Goal: Task Accomplishment & Management: Manage account settings

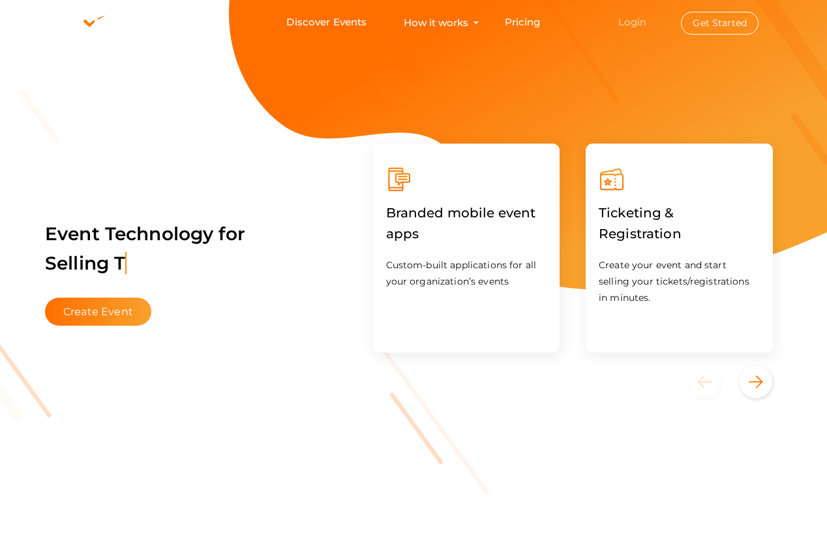
click at [629, 22] on link "Login" at bounding box center [632, 22] width 29 height 12
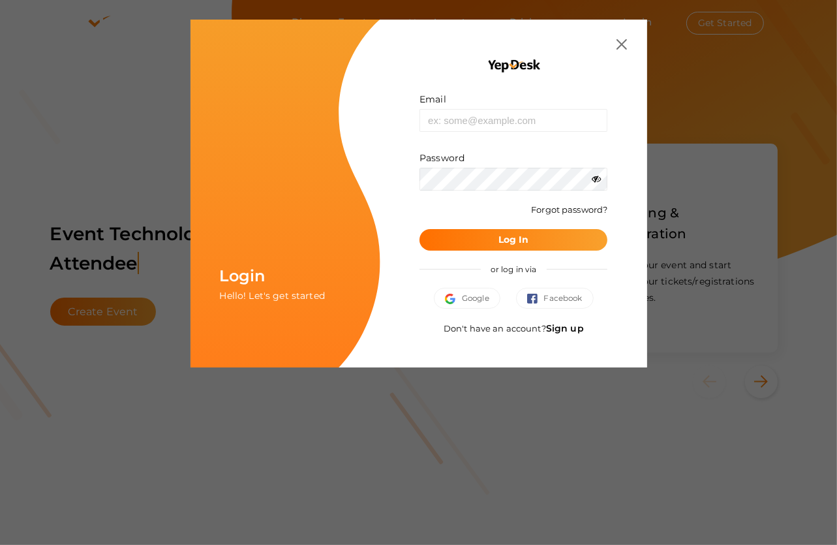
click at [567, 324] on link "Sign up" at bounding box center [565, 328] width 38 height 12
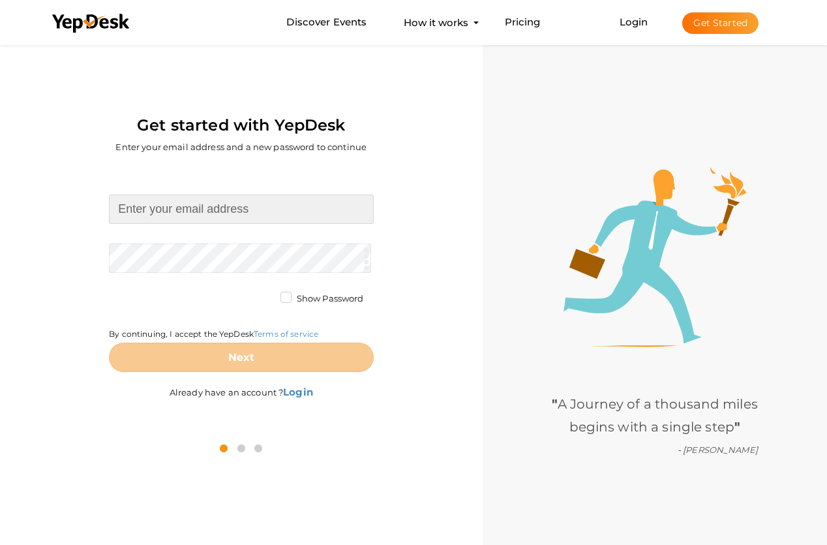
click at [211, 206] on input at bounding box center [241, 208] width 264 height 29
type input "[EMAIL_ADDRESS][DOMAIN_NAME]"
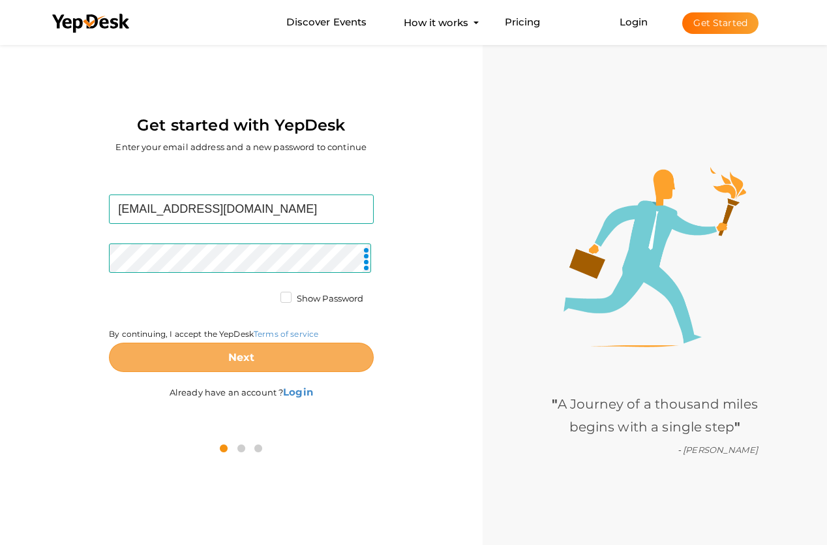
click at [258, 352] on button "Next" at bounding box center [241, 356] width 264 height 29
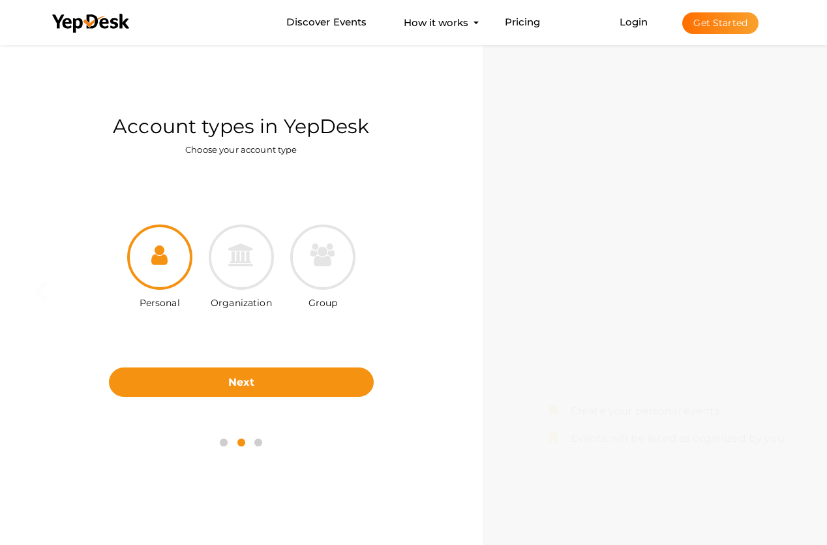
click at [149, 279] on div at bounding box center [159, 256] width 65 height 65
click at [164, 303] on label "Personal" at bounding box center [160, 300] width 40 height 20
click at [160, 270] on div at bounding box center [159, 256] width 65 height 65
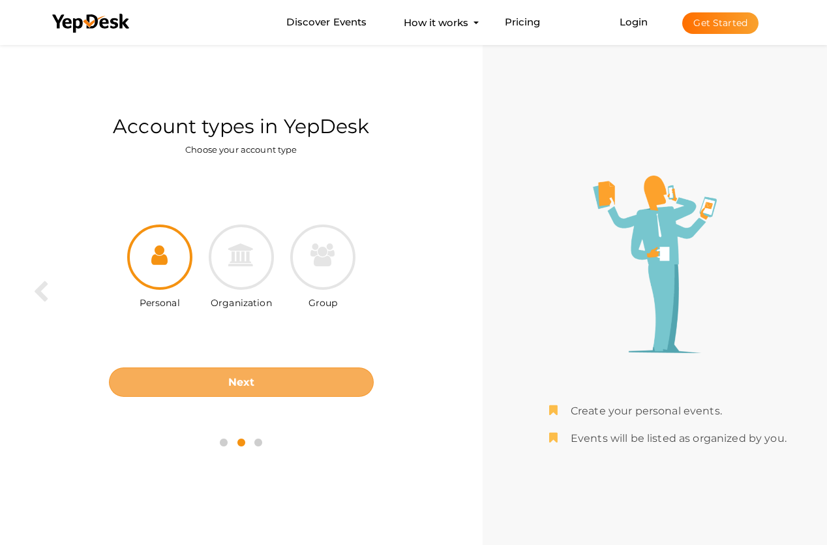
click at [249, 378] on b "Next" at bounding box center [241, 382] width 27 height 12
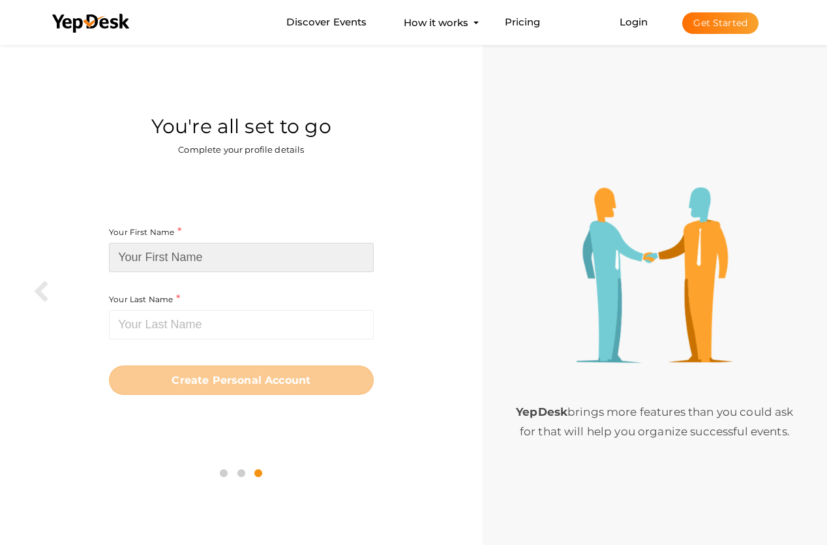
click at [166, 256] on input at bounding box center [241, 257] width 264 height 29
click at [146, 254] on input at bounding box center [241, 257] width 264 height 29
paste input "Digicorns App Development"
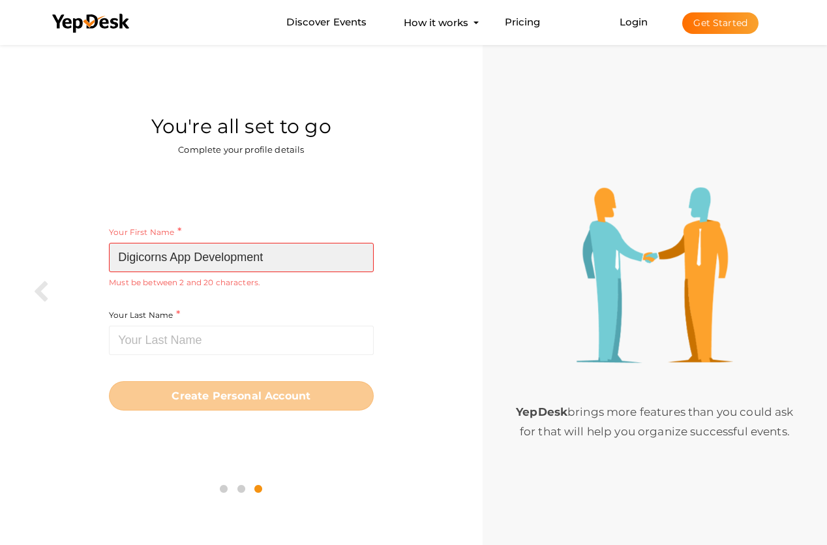
drag, startPoint x: 196, startPoint y: 252, endPoint x: 280, endPoint y: 255, distance: 84.2
click at [280, 255] on input "Digicorns App Development" at bounding box center [241, 257] width 264 height 29
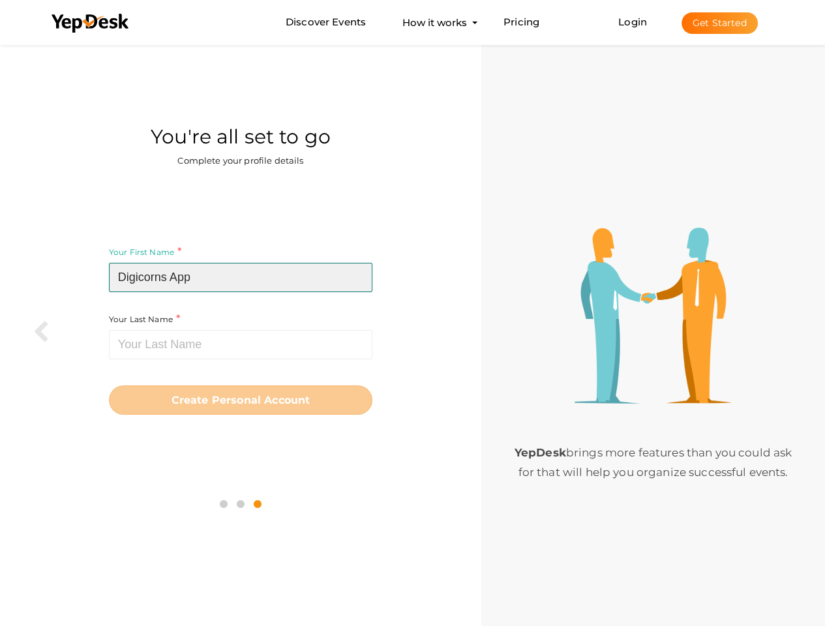
type input "Digicorns App"
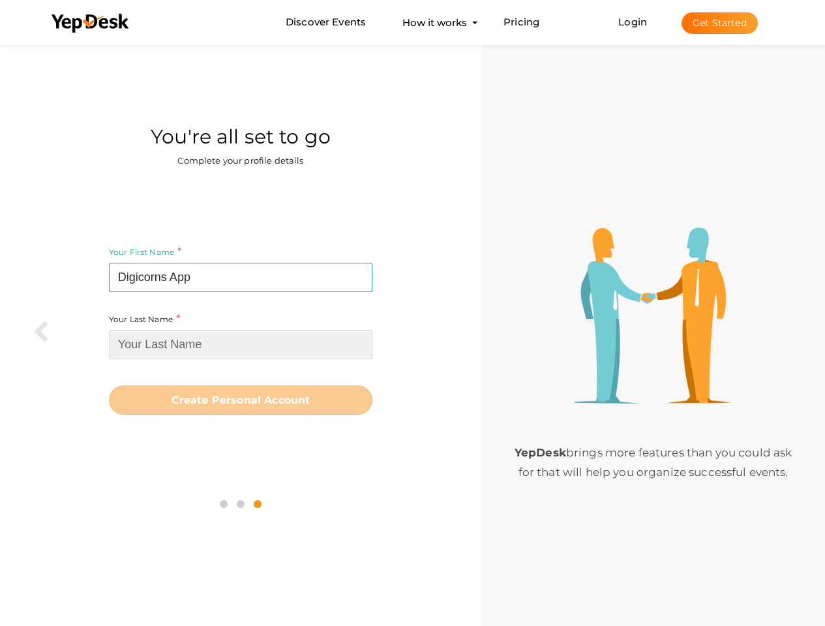
click at [169, 339] on input at bounding box center [241, 344] width 264 height 29
paste input "Development"
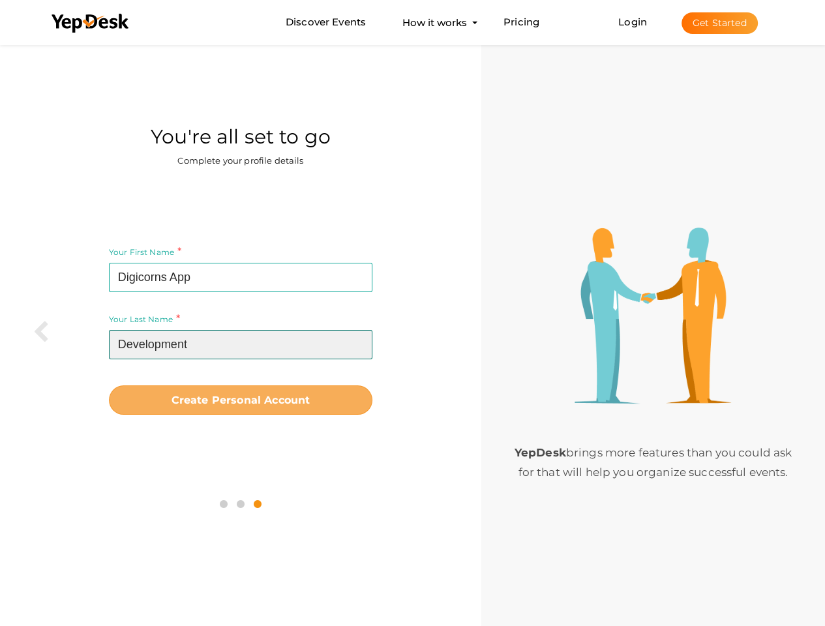
type input "Development"
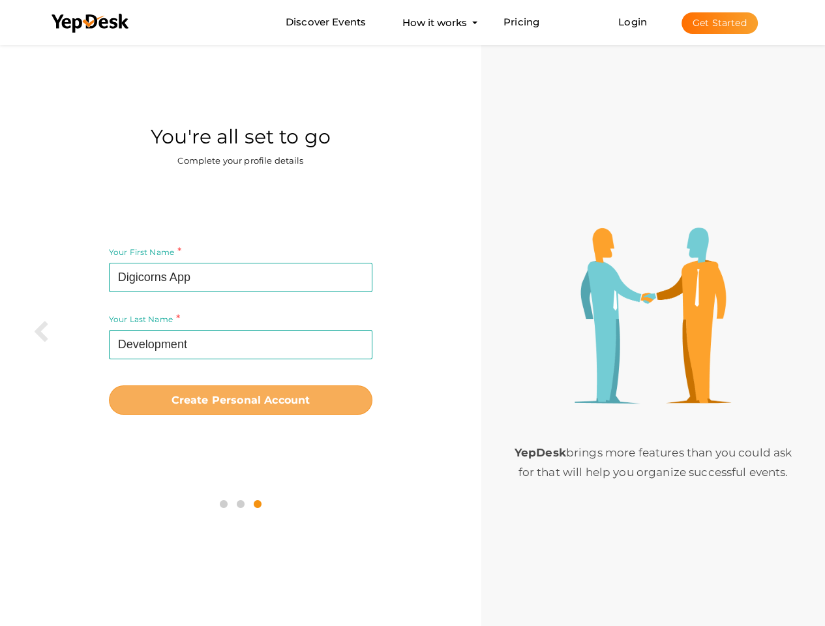
click at [260, 401] on b "Create Personal Account" at bounding box center [241, 400] width 139 height 12
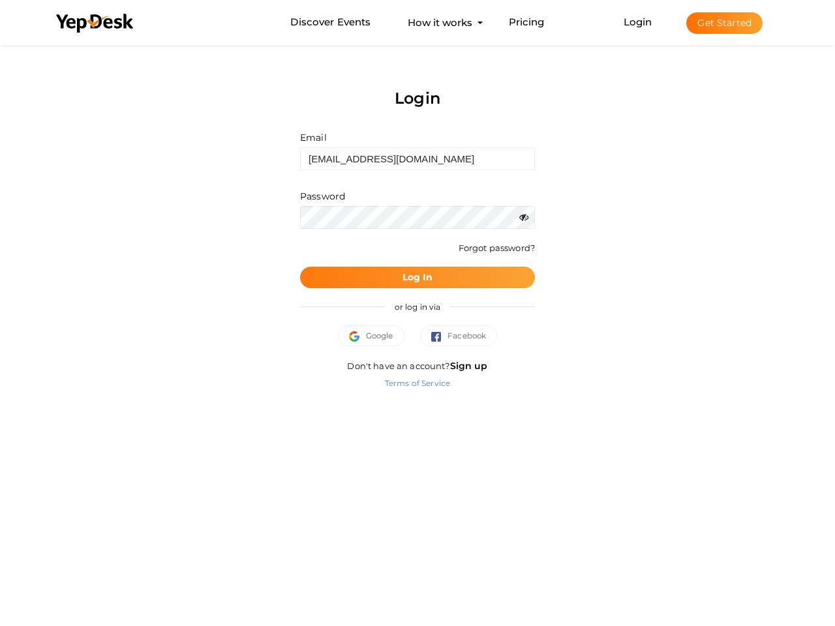
click at [420, 280] on b "Log In" at bounding box center [417, 277] width 31 height 12
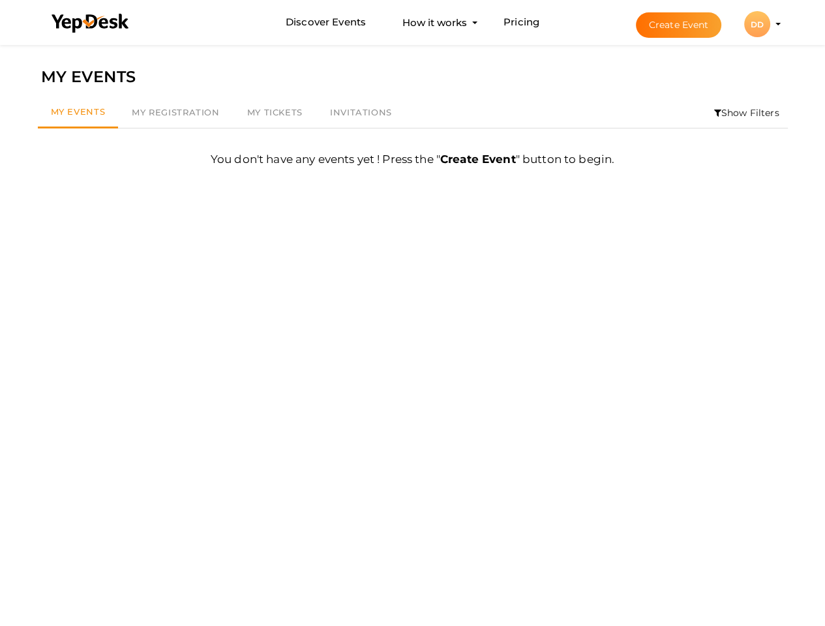
click at [759, 23] on div "DD" at bounding box center [757, 24] width 26 height 26
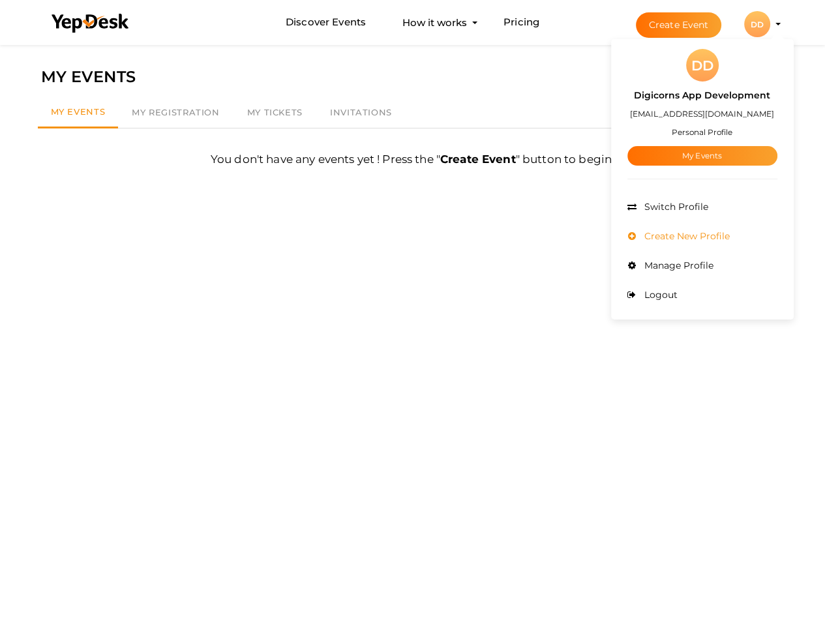
click at [691, 235] on span "Create New Profile" at bounding box center [685, 236] width 89 height 12
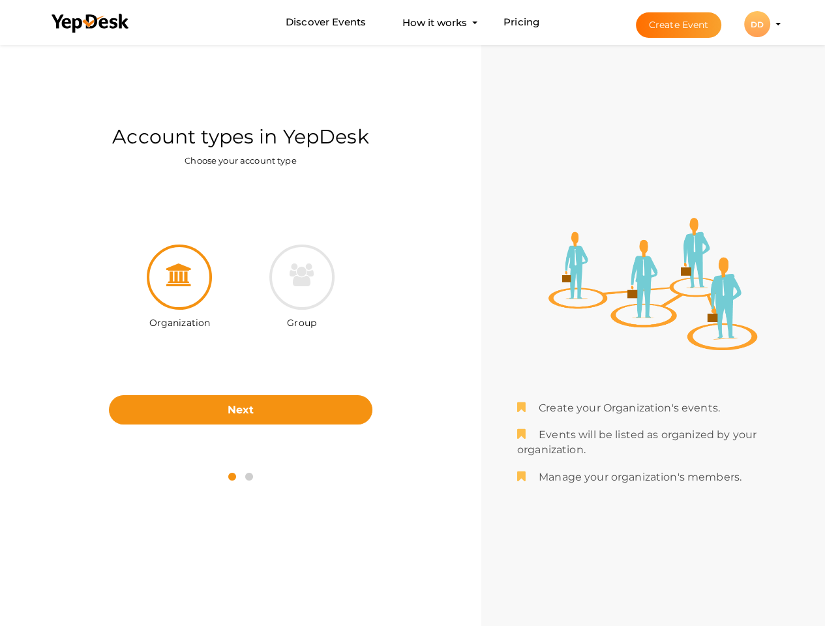
click at [759, 25] on div "DD" at bounding box center [757, 24] width 26 height 26
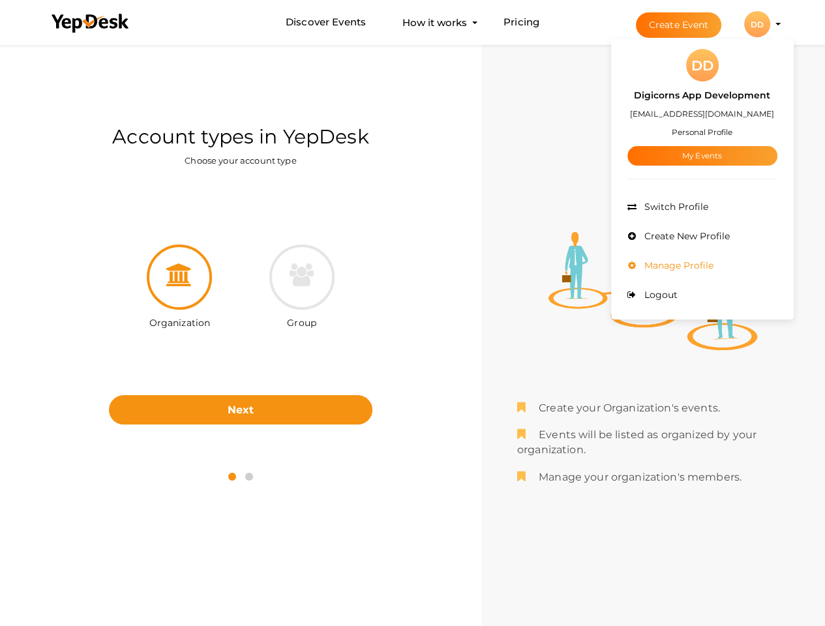
click at [700, 262] on span "Manage Profile" at bounding box center [677, 266] width 72 height 12
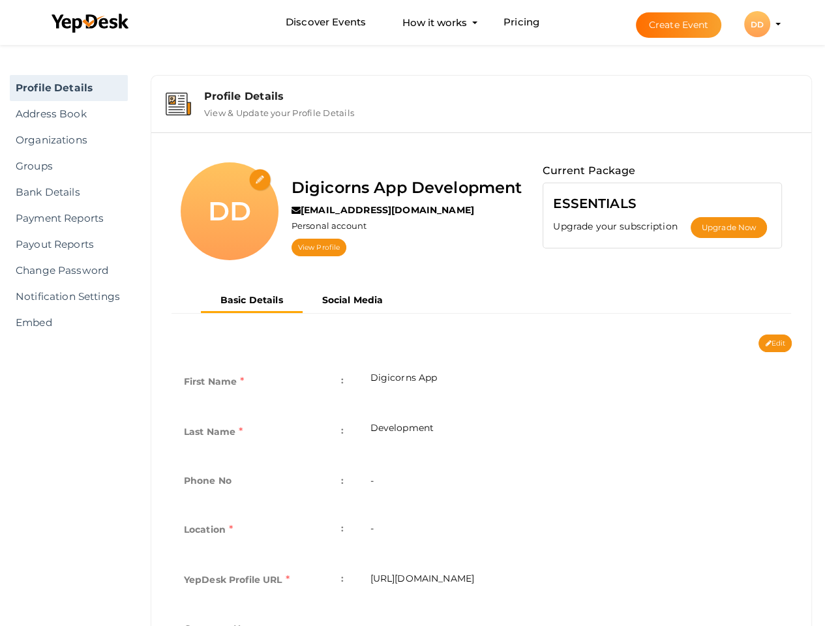
click at [264, 175] on input "file" at bounding box center [260, 180] width 23 height 23
type input "C:\fakepath\digicorns technologies logo.png"
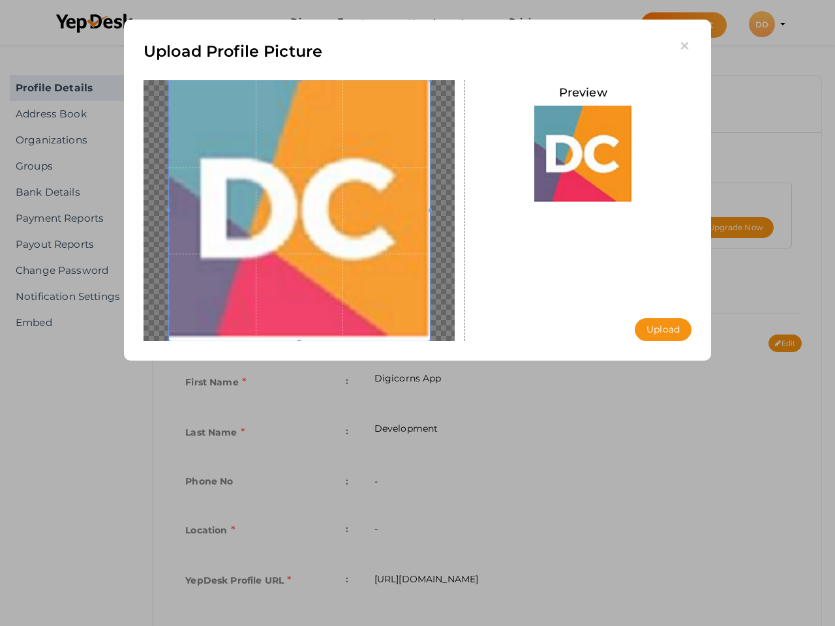
drag, startPoint x: 326, startPoint y: 256, endPoint x: 269, endPoint y: 196, distance: 83.5
click at [269, 196] on span at bounding box center [299, 210] width 261 height 261
click at [654, 334] on button "Upload" at bounding box center [663, 329] width 57 height 23
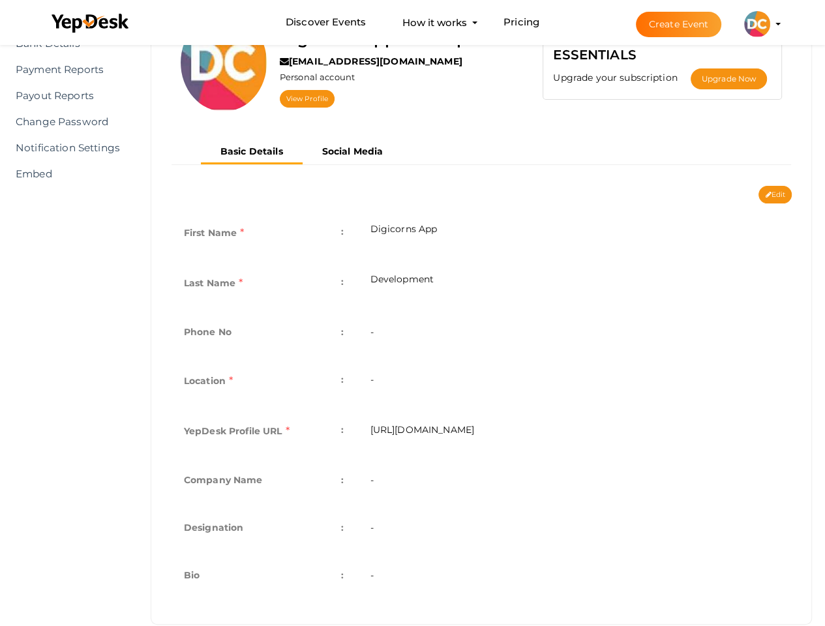
scroll to position [172, 0]
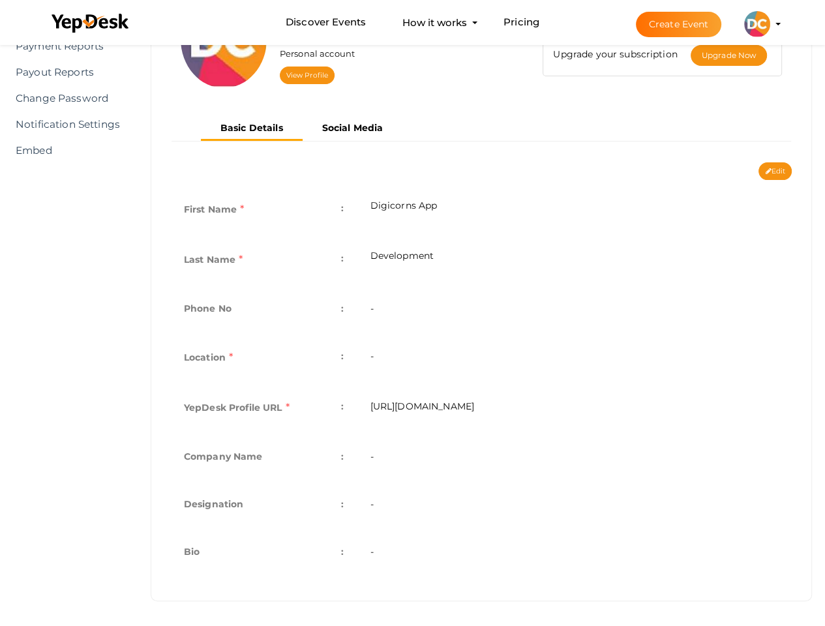
click at [402, 297] on td "-" at bounding box center [574, 310] width 435 height 48
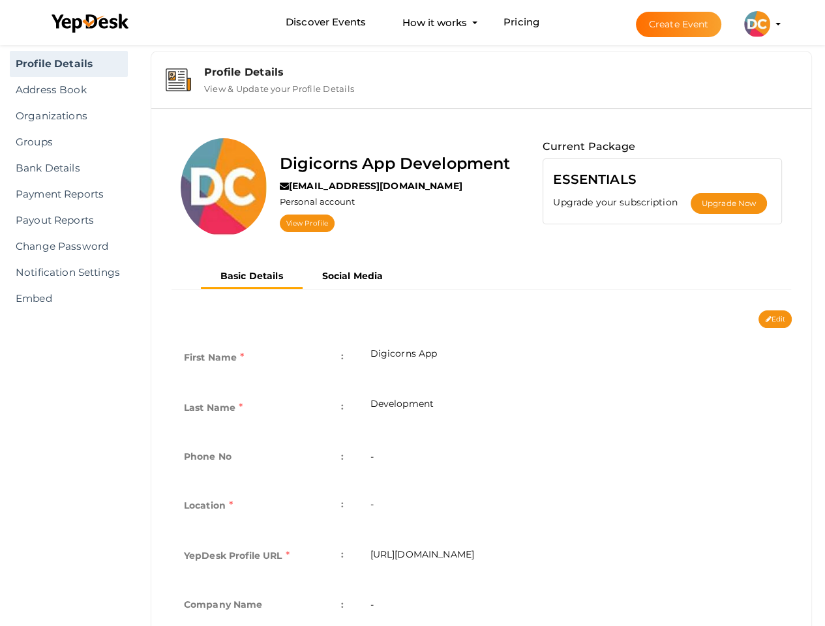
scroll to position [0, 0]
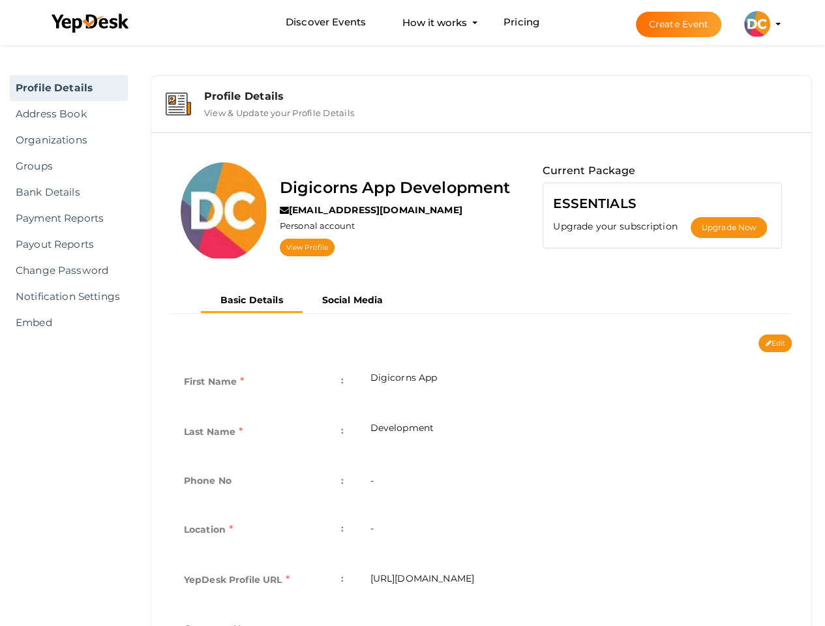
click at [778, 345] on button "Edit" at bounding box center [775, 344] width 33 height 18
type input "Digicorns App"
type input "Development"
type input "digicorns-app-development"
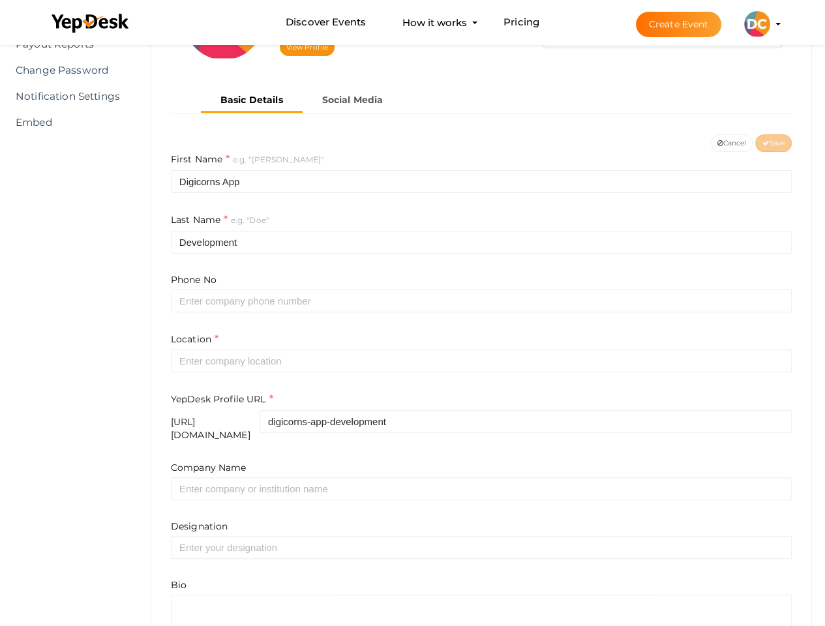
scroll to position [271, 0]
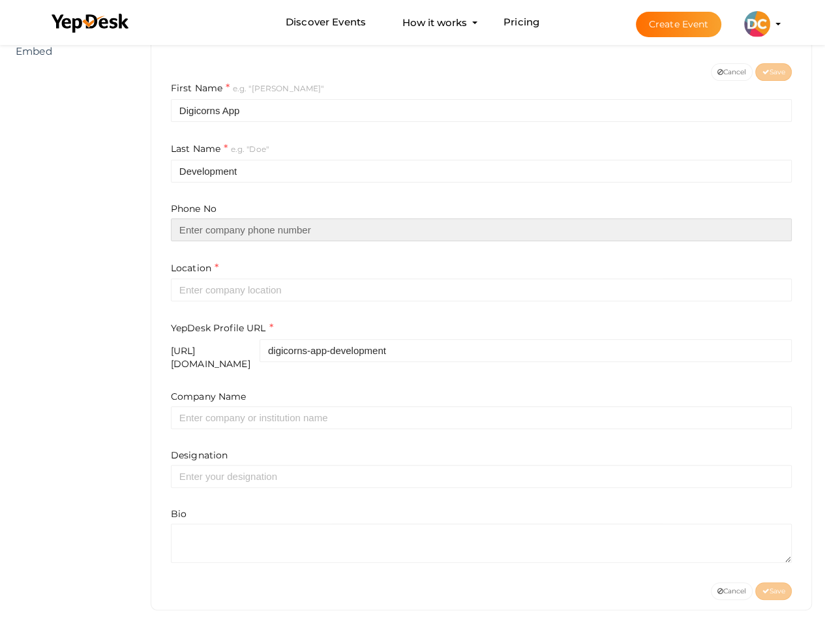
click at [201, 224] on input "text" at bounding box center [481, 230] width 621 height 23
paste input "3043000104"
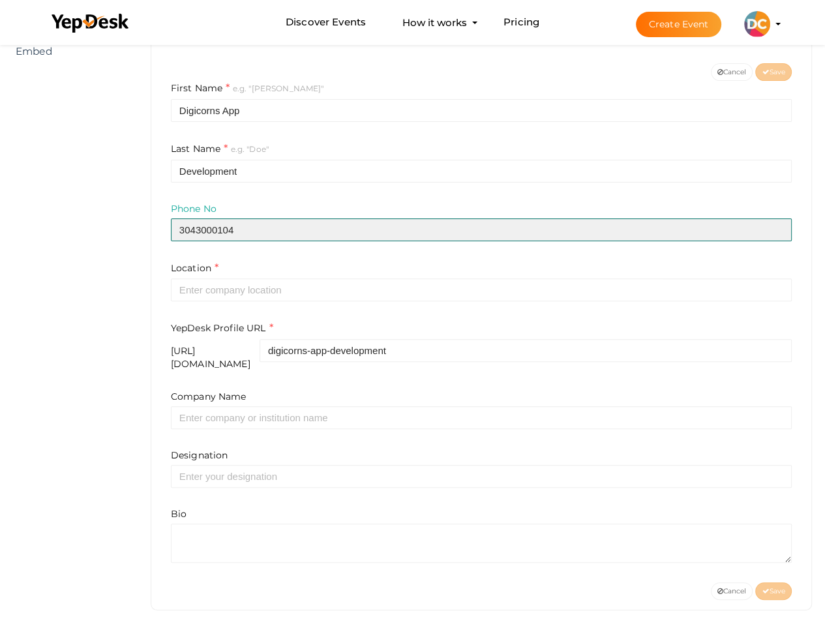
type input "3043000104"
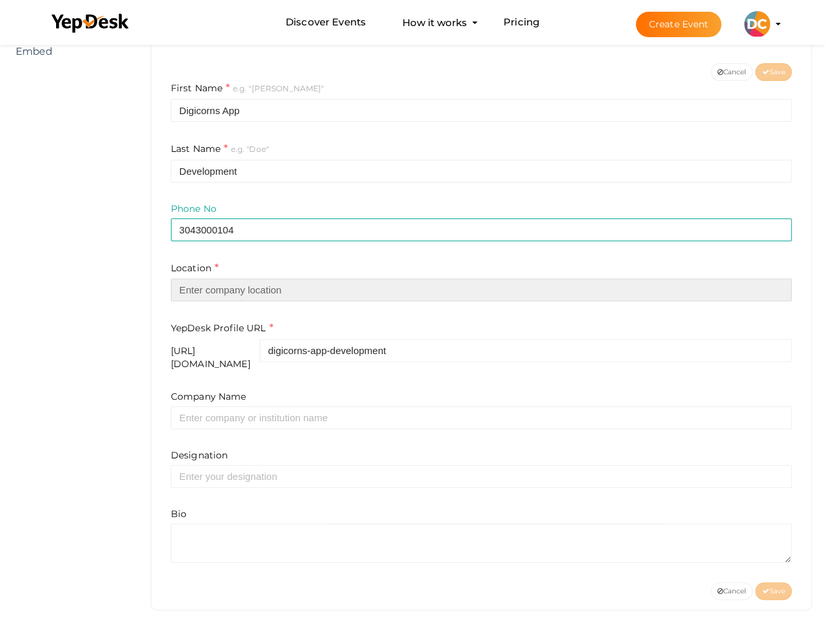
click at [211, 282] on input "text" at bounding box center [481, 290] width 621 height 23
click at [215, 284] on input "text" at bounding box center [481, 290] width 621 height 23
paste input "448 N San Mateo Dr, San Mateo, CA 94401"
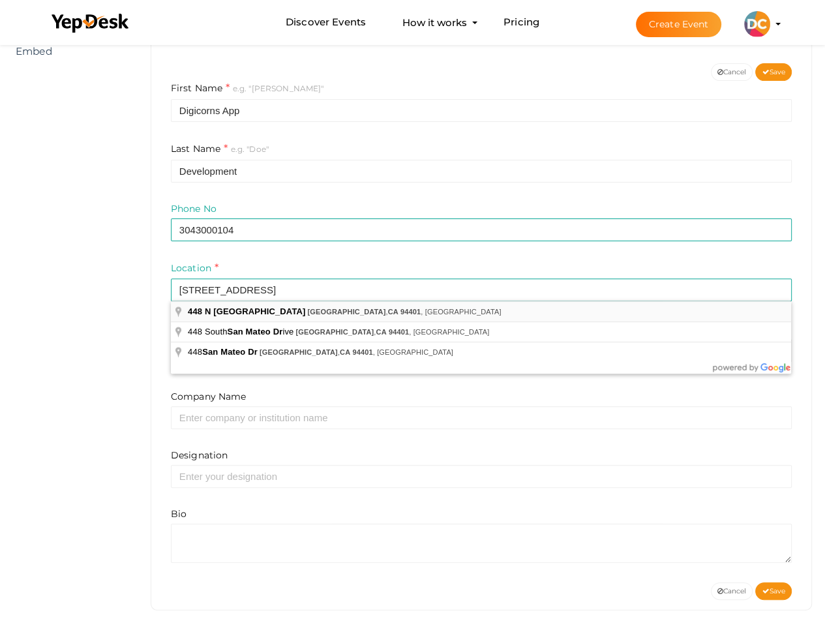
type input "[STREET_ADDRESS]"
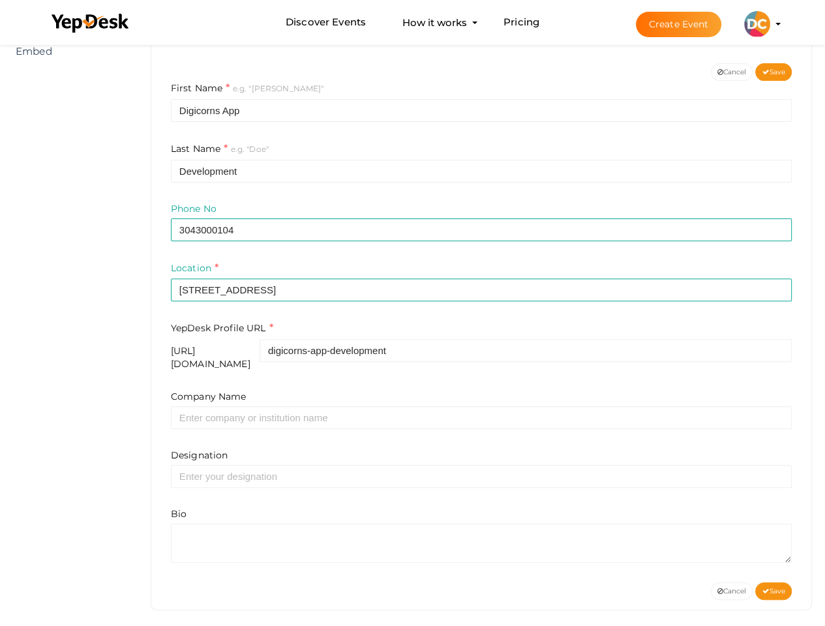
click at [529, 394] on div "Company Name" at bounding box center [481, 409] width 621 height 39
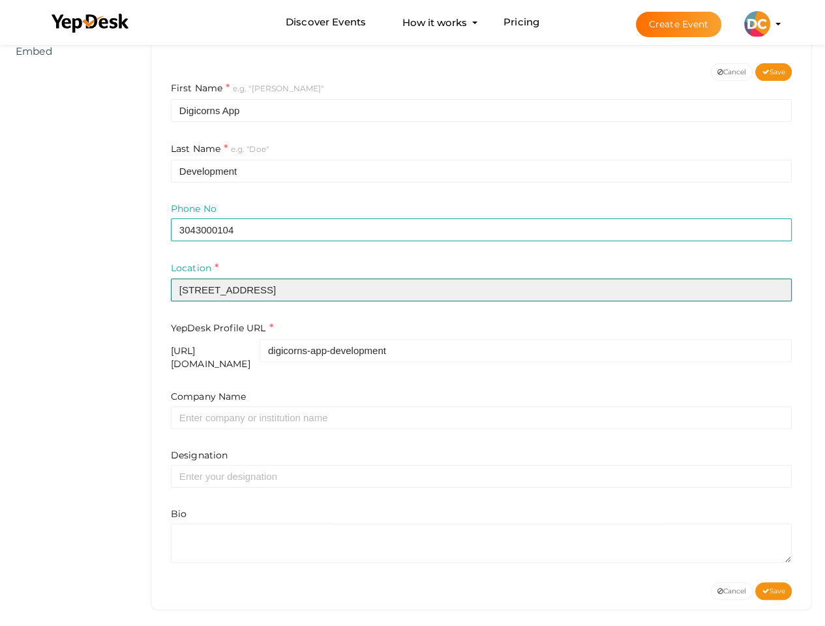
click at [267, 290] on input "[STREET_ADDRESS]" at bounding box center [481, 290] width 621 height 23
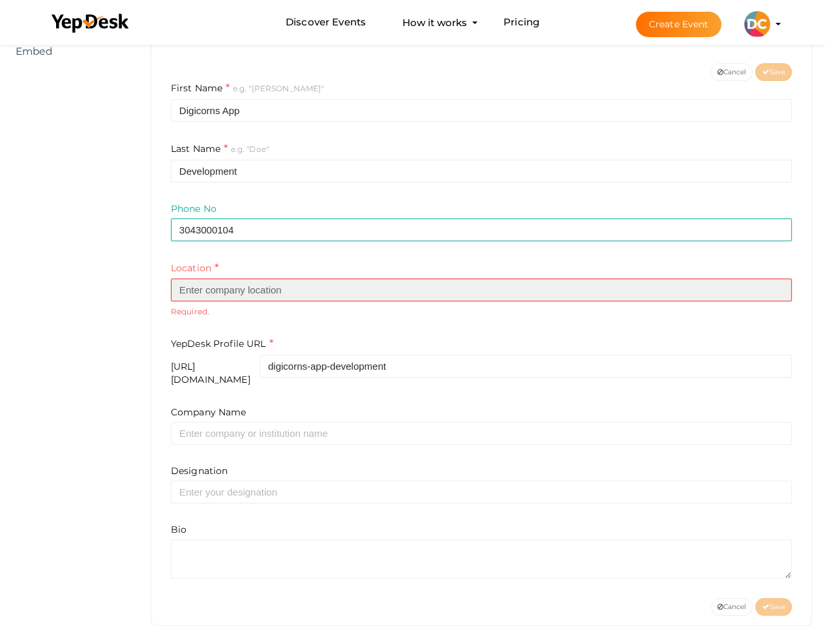
paste input "448 N San Mateo Dr, San Mateo, CA 94401"
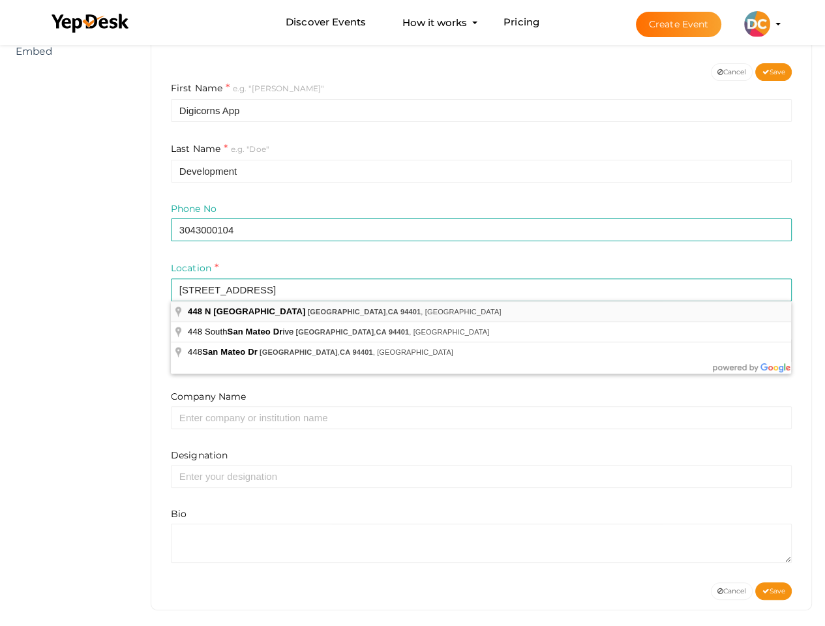
type input "[STREET_ADDRESS]"
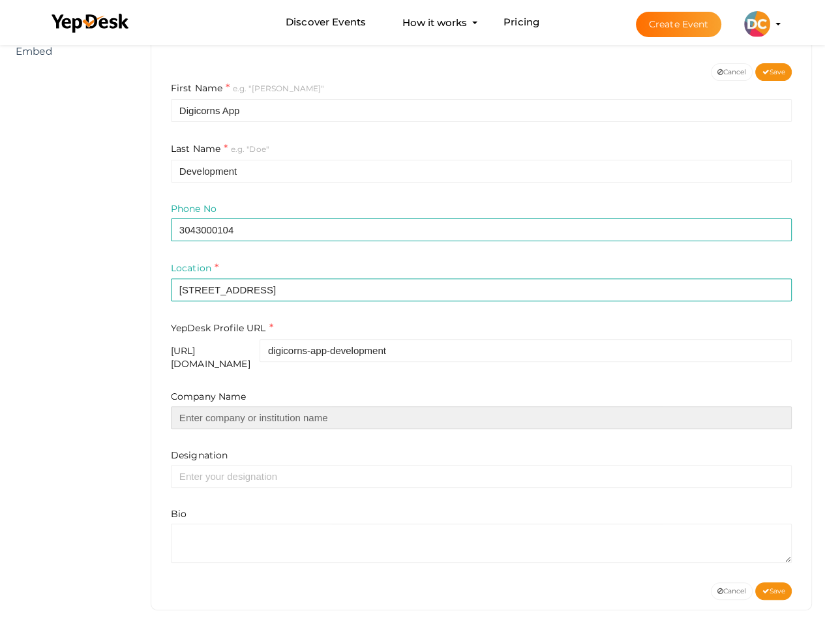
click at [451, 410] on input "text" at bounding box center [481, 417] width 621 height 23
click at [232, 408] on input "text" at bounding box center [481, 417] width 621 height 23
type input "Digicorns Technologies"
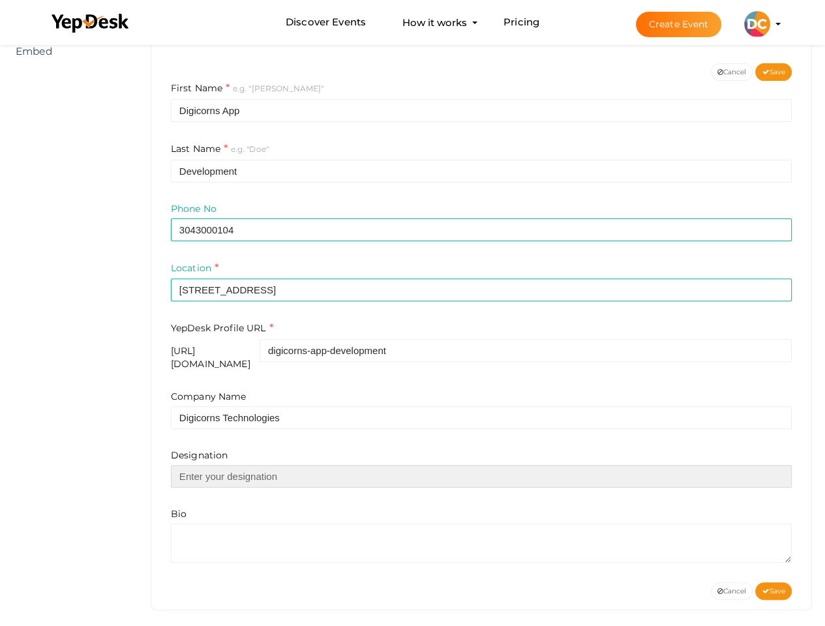
click at [198, 468] on input "text" at bounding box center [481, 476] width 621 height 23
click at [272, 468] on input "text" at bounding box center [481, 476] width 621 height 23
type input "m"
click at [196, 465] on input "text" at bounding box center [481, 476] width 621 height 23
paste input "app development companies"
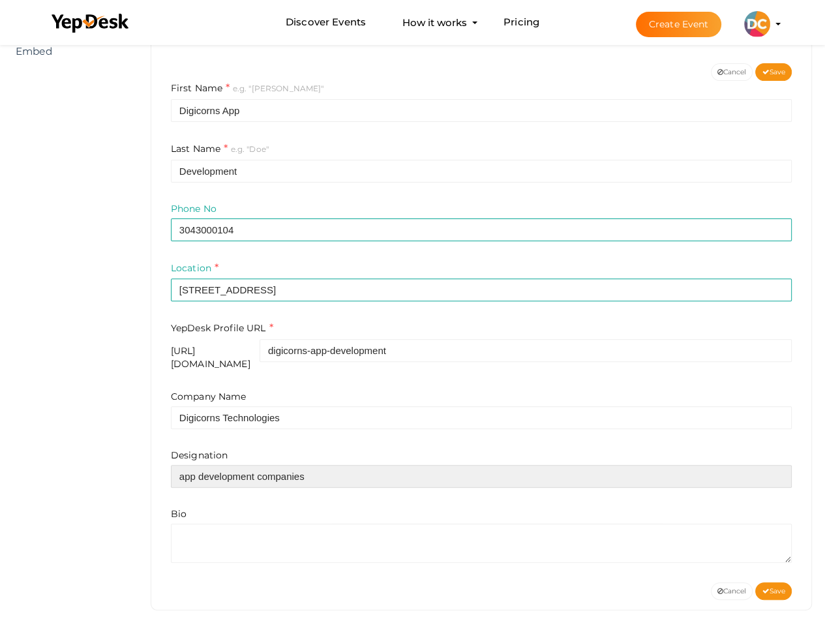
type input "app development companies"
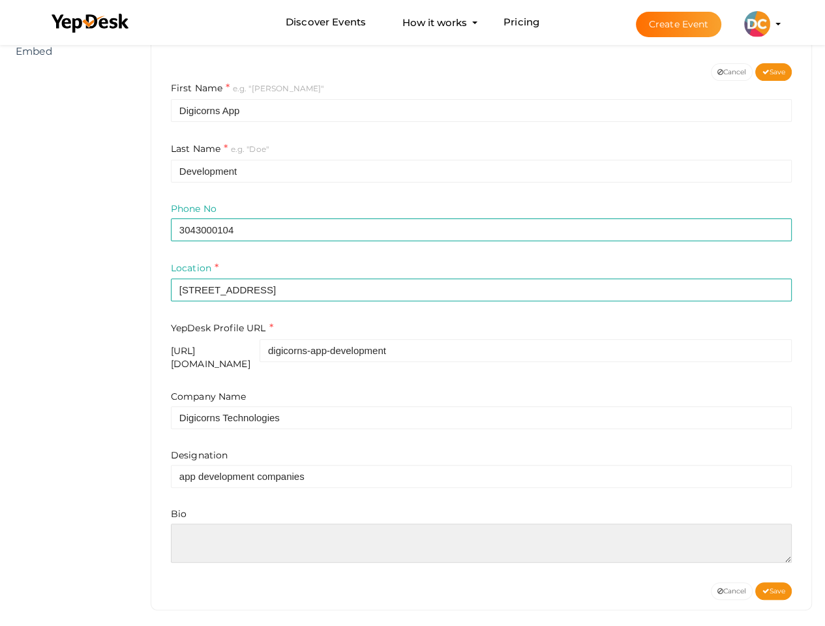
click at [193, 533] on textarea at bounding box center [481, 543] width 621 height 39
paste textarea "Digicorns is one of the leading app development companies in the [GEOGRAPHIC_DA…"
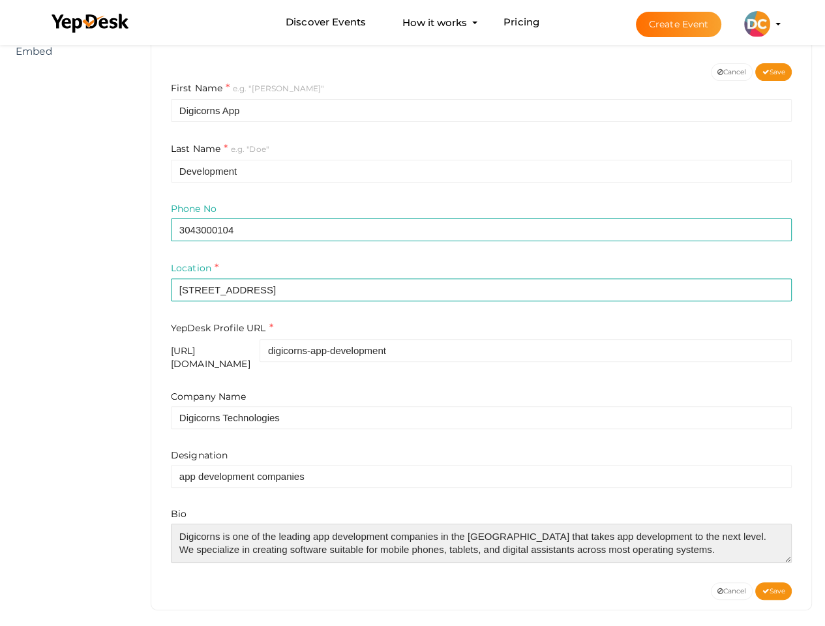
type textarea "Digicorns is one of the leading app development companies in the [GEOGRAPHIC_DA…"
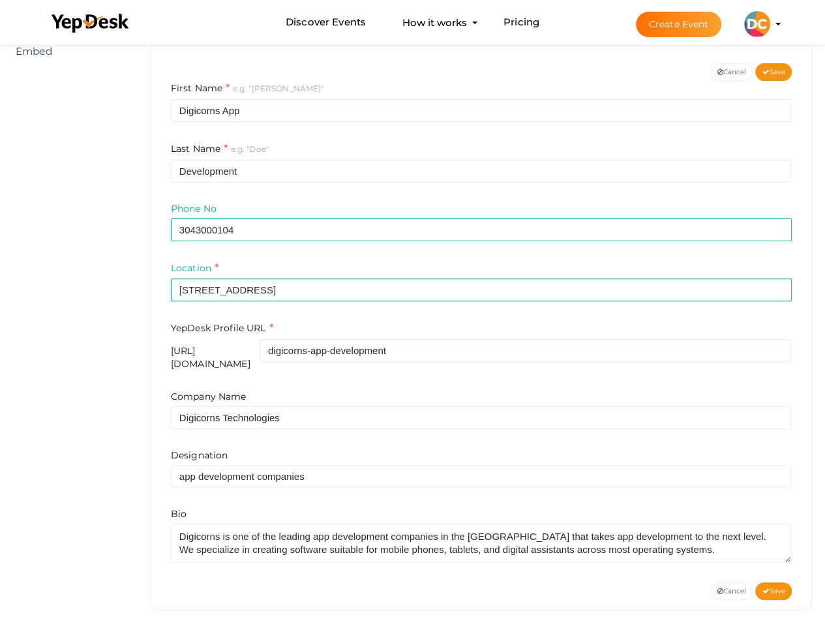
click at [156, 492] on div "Digicorns App Development digicornsappdev@proton.me Personal account View Profi…" at bounding box center [481, 235] width 660 height 749
click at [769, 587] on span "Save" at bounding box center [773, 591] width 23 height 8
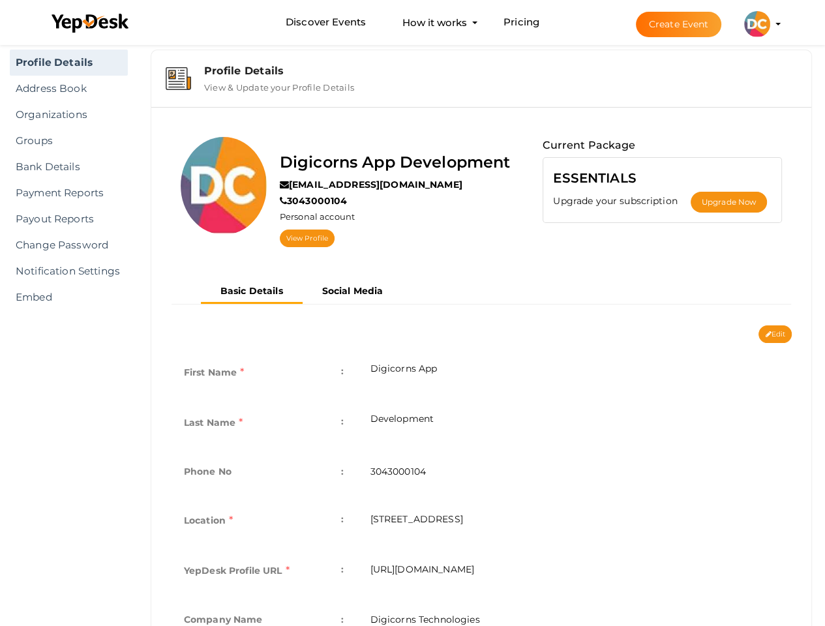
scroll to position [0, 0]
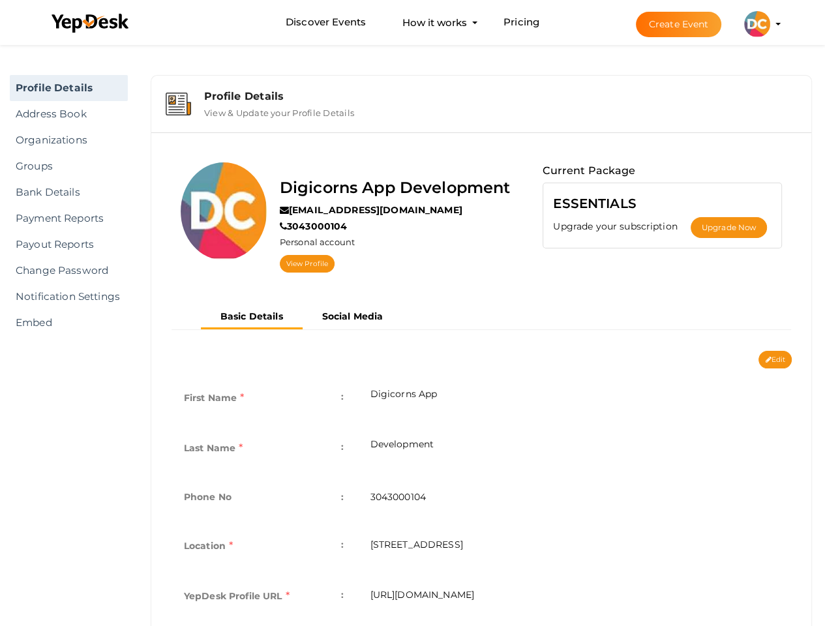
click at [755, 23] on img at bounding box center [757, 24] width 26 height 26
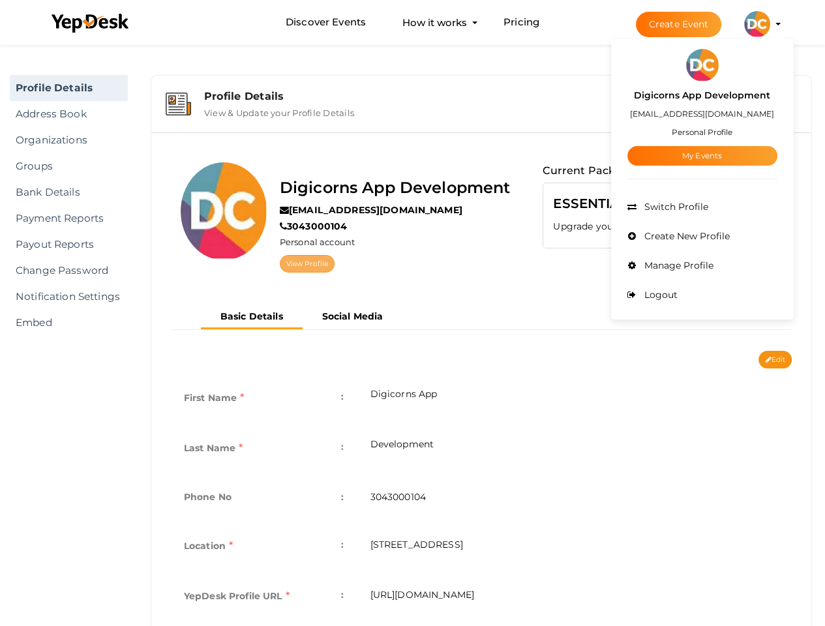
click at [307, 262] on link "View Profile" at bounding box center [307, 264] width 55 height 18
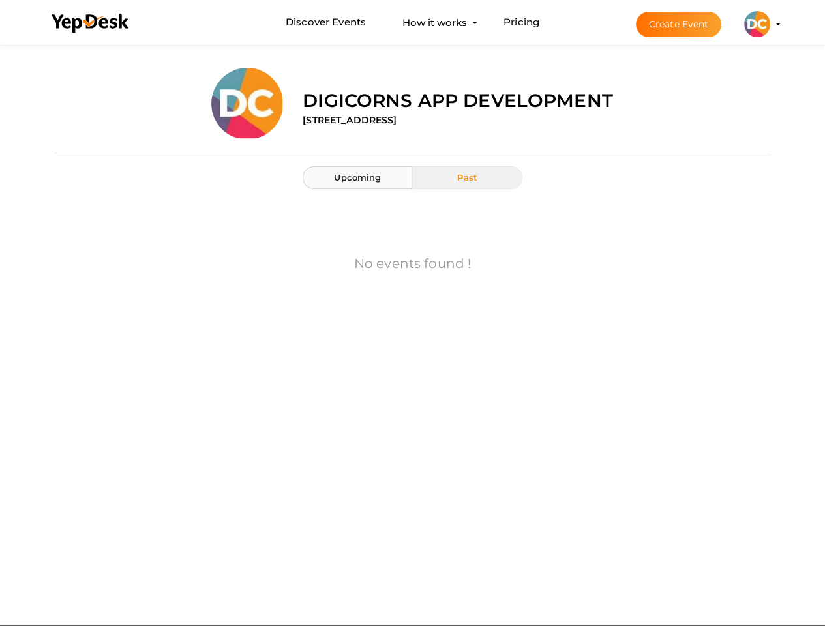
click at [339, 175] on span "Upcoming" at bounding box center [357, 177] width 47 height 10
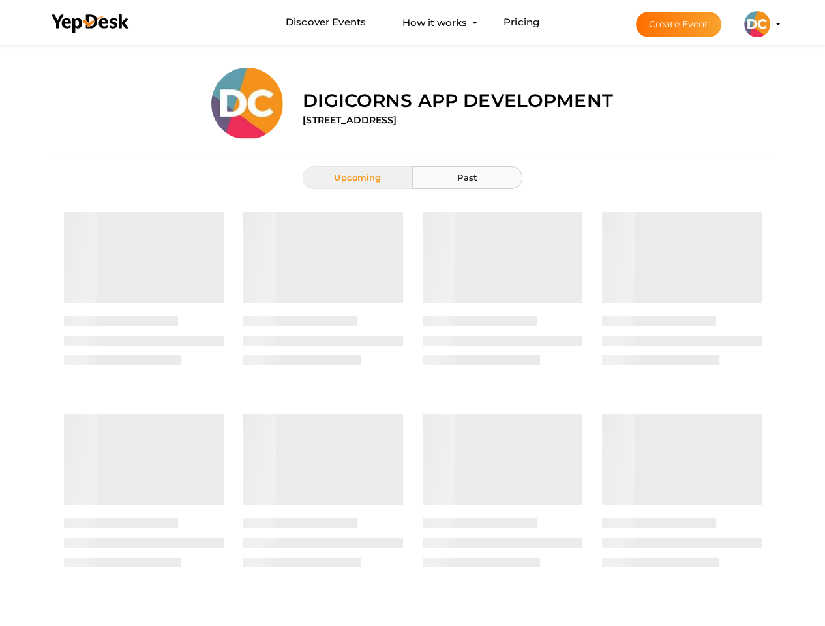
click at [462, 177] on span "Past" at bounding box center [467, 177] width 20 height 10
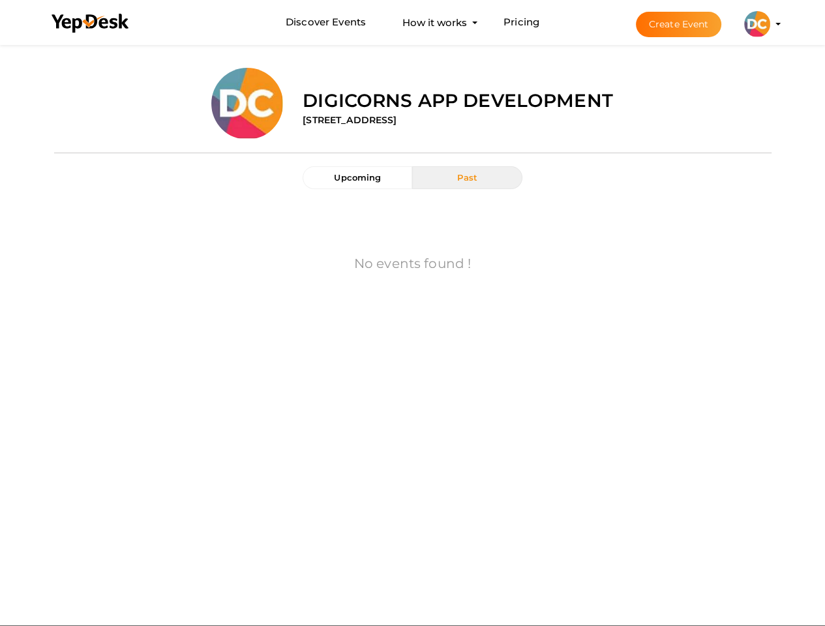
click at [425, 108] on label "Digicorns App Development" at bounding box center [458, 100] width 310 height 26
drag, startPoint x: 307, startPoint y: 112, endPoint x: 210, endPoint y: 123, distance: 97.8
click at [307, 112] on label "Digicorns App Development" at bounding box center [458, 100] width 310 height 26
click at [209, 123] on div "Upload Image" at bounding box center [173, 104] width 239 height 72
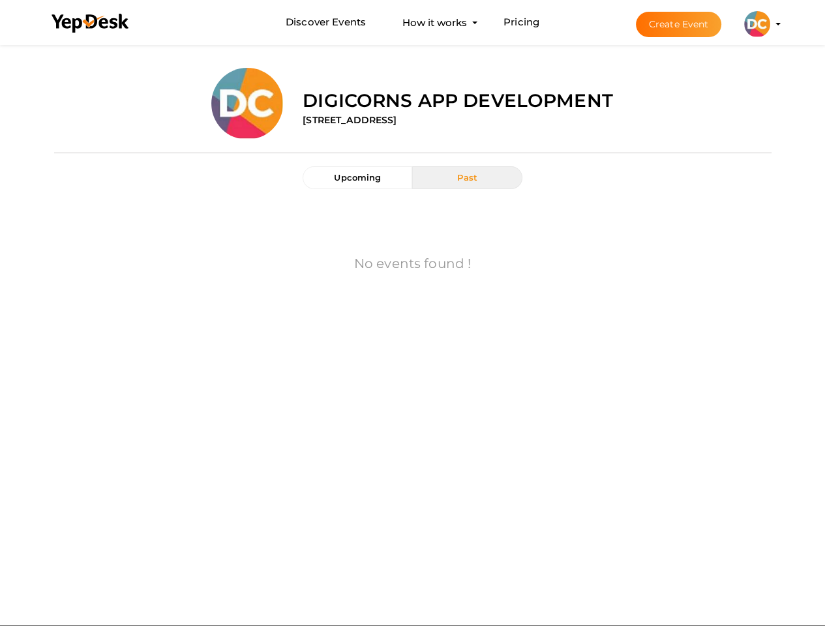
click at [242, 251] on div "No events found !" at bounding box center [413, 265] width 698 height 127
click at [299, 235] on div "No events found !" at bounding box center [413, 265] width 698 height 127
click at [479, 252] on div "No events found !" at bounding box center [413, 265] width 698 height 127
click at [778, 26] on li "Create Event Digicorns App Development [EMAIL_ADDRESS][DOMAIN_NAME] Personal Pr…" at bounding box center [697, 24] width 174 height 47
click at [770, 22] on profile-pic at bounding box center [757, 23] width 26 height 10
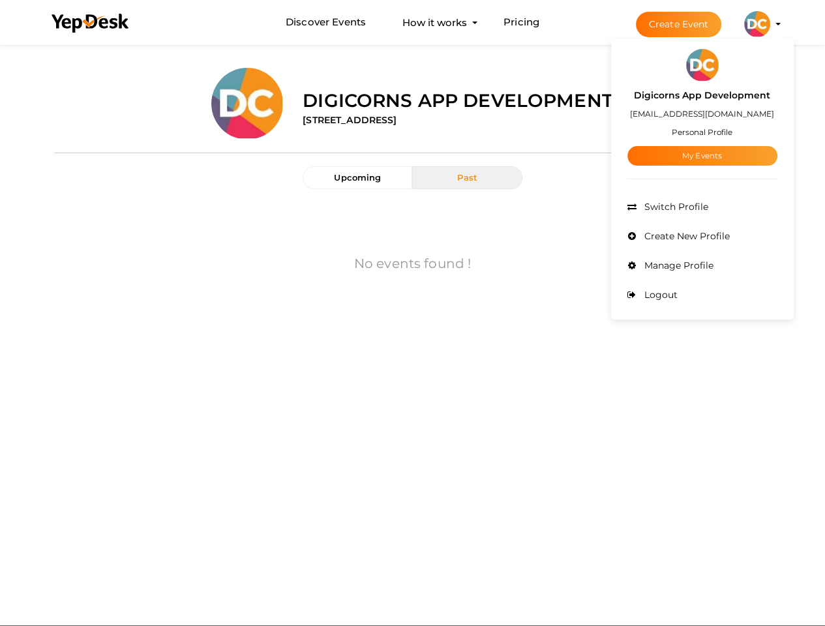
click at [693, 130] on small "Personal Profile" at bounding box center [702, 132] width 61 height 10
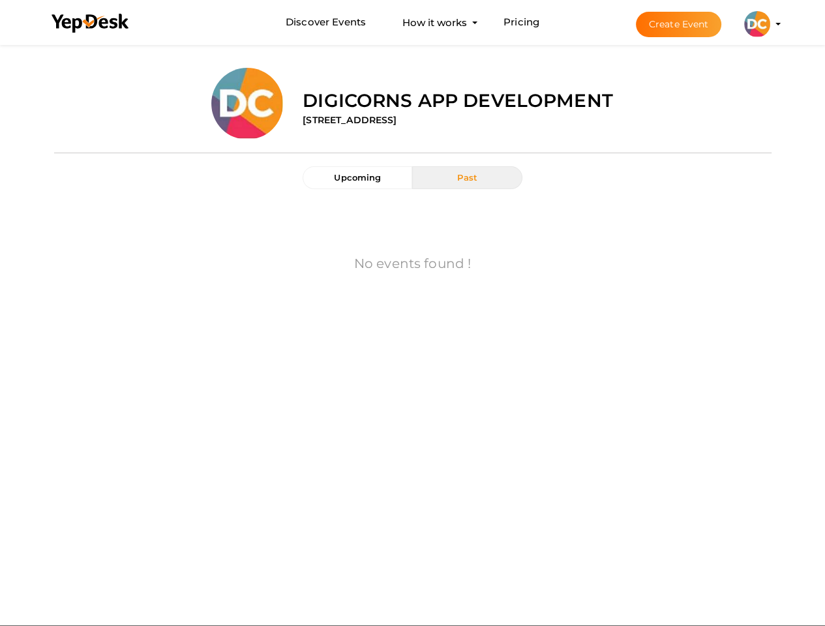
click at [774, 29] on button "Digicorns App Development digicornsappdev@proton.me Personal Profile My Events …" at bounding box center [757, 23] width 34 height 27
click at [770, 25] on profile-pic at bounding box center [757, 23] width 26 height 10
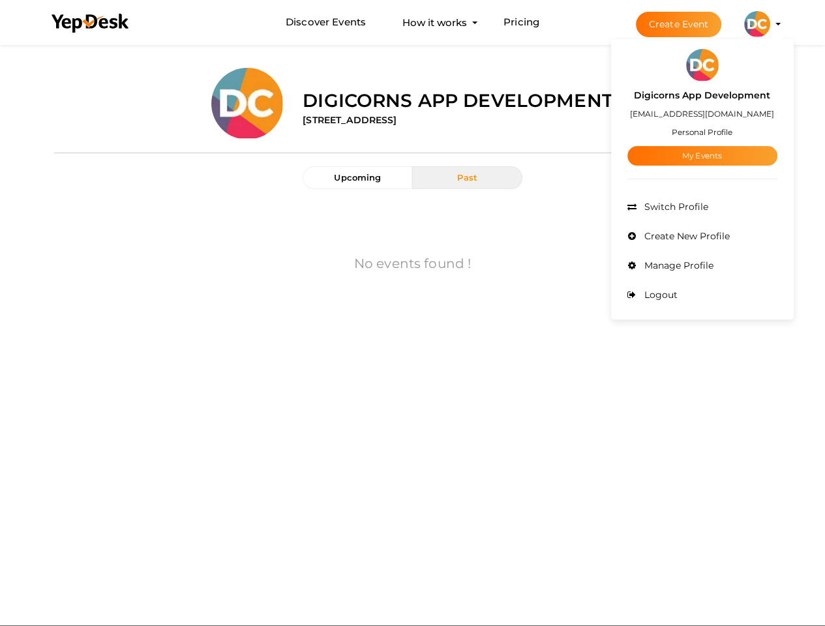
click at [710, 95] on label "Digicorns App Development" at bounding box center [702, 95] width 136 height 15
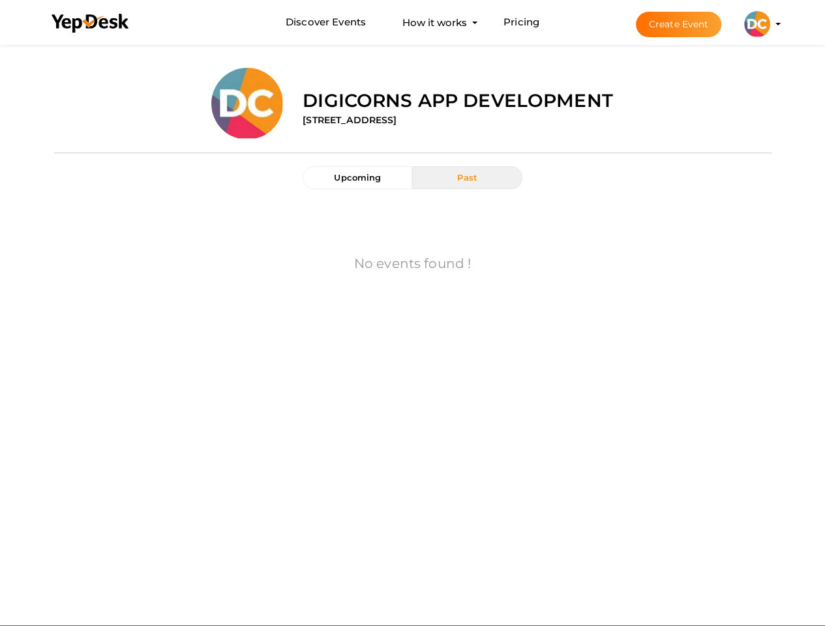
click at [770, 23] on profile-pic at bounding box center [757, 23] width 26 height 10
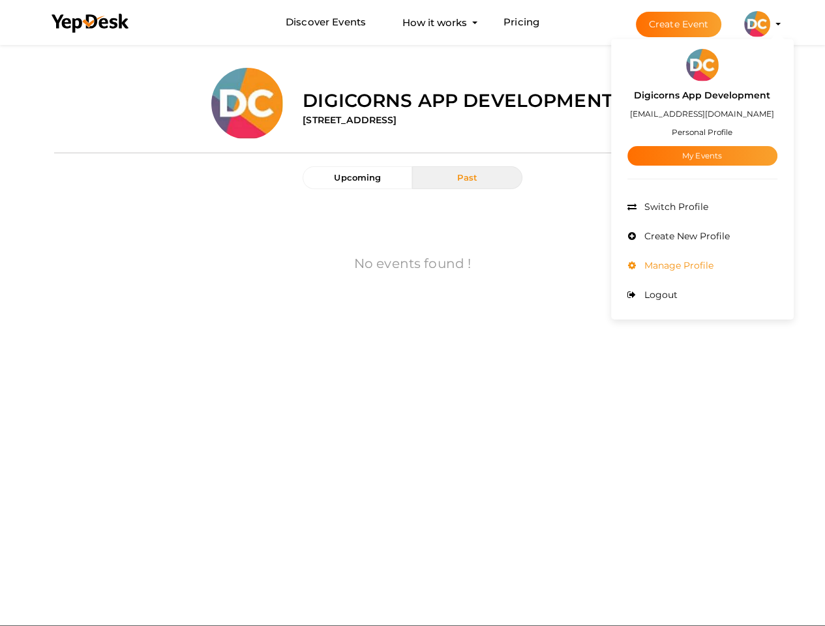
click at [678, 261] on span "Manage Profile" at bounding box center [677, 266] width 72 height 12
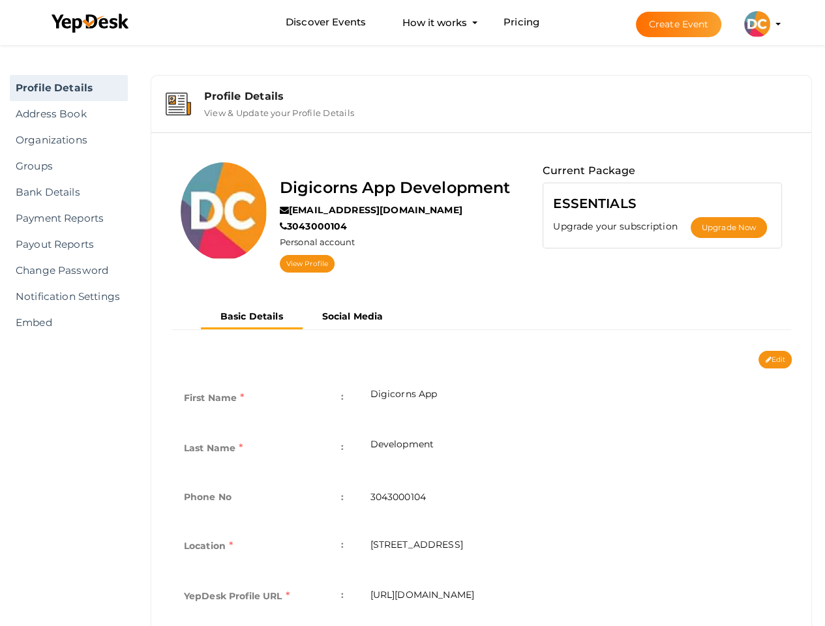
click at [798, 5] on nav "Discover Events How it works Powerful Registration / Ticketing Start selling yo…" at bounding box center [412, 22] width 825 height 45
click at [624, 95] on div "Profile Details" at bounding box center [500, 96] width 593 height 12
click at [497, 481] on td "3043000104" at bounding box center [574, 499] width 435 height 48
click at [781, 13] on li "Create Event Digicorns App Development [EMAIL_ADDRESS][DOMAIN_NAME] Personal Pr…" at bounding box center [697, 24] width 174 height 47
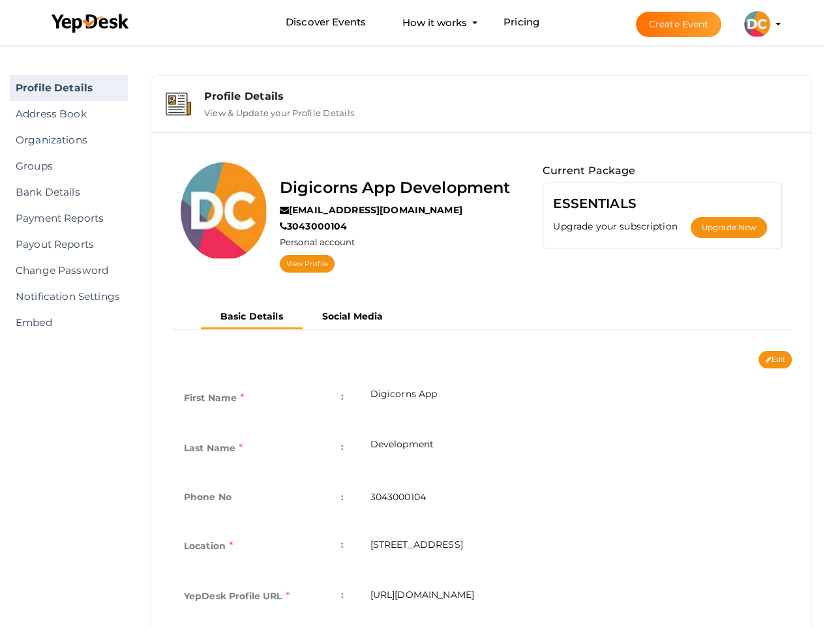
click at [804, 10] on nav "Discover Events How it works Powerful Registration / Ticketing Start selling yo…" at bounding box center [412, 22] width 825 height 45
drag, startPoint x: 265, startPoint y: 226, endPoint x: 194, endPoint y: 141, distance: 110.7
click at [265, 217] on div at bounding box center [224, 211] width 86 height 98
drag, startPoint x: 152, startPoint y: 92, endPoint x: 255, endPoint y: 5, distance: 134.7
click at [157, 80] on div "Profile Details View & Update your Profile Details Digicorns App Development [E…" at bounding box center [481, 449] width 661 height 748
